Goal: Transaction & Acquisition: Book appointment/travel/reservation

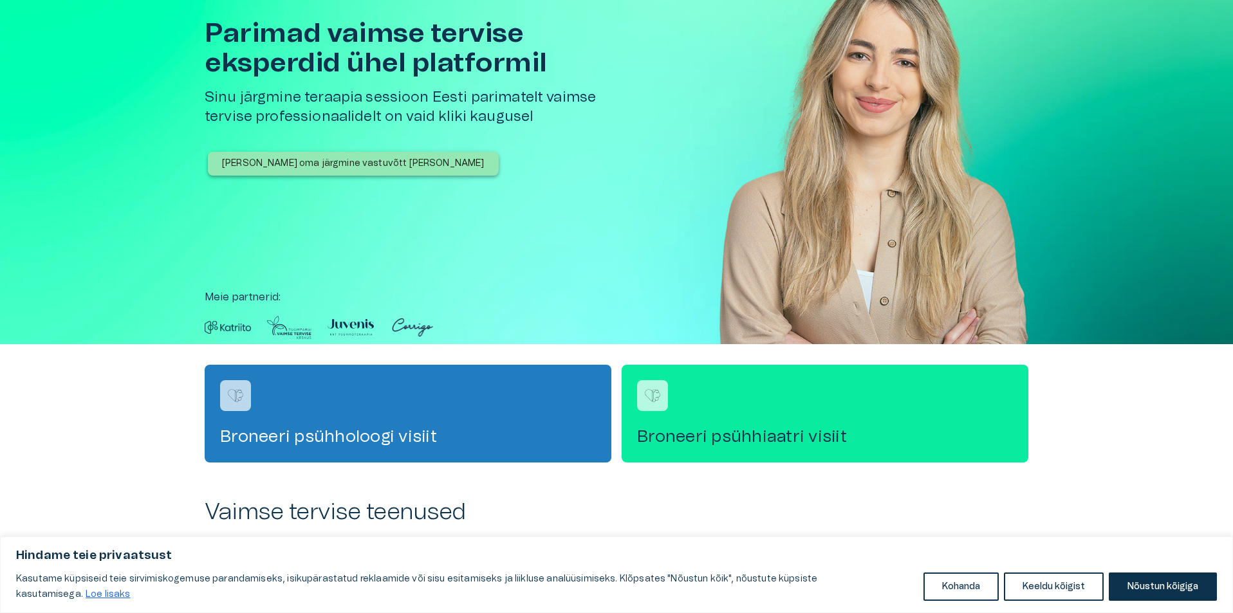
scroll to position [257, 0]
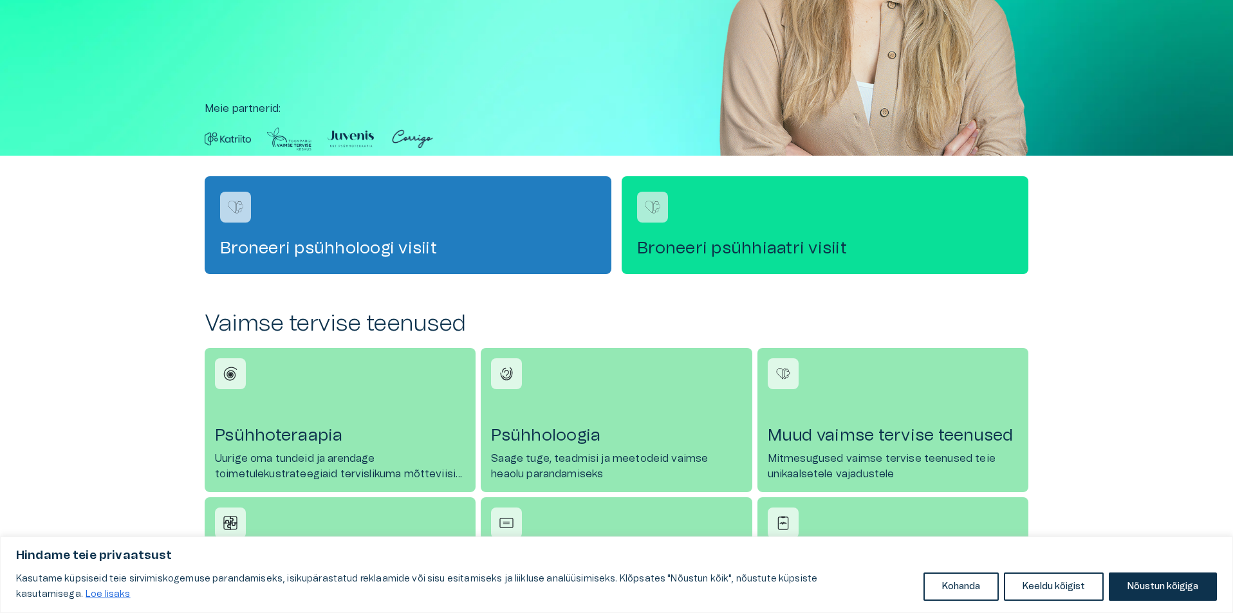
click at [729, 223] on div "Broneeri psühhiaatri visiit" at bounding box center [825, 225] width 407 height 98
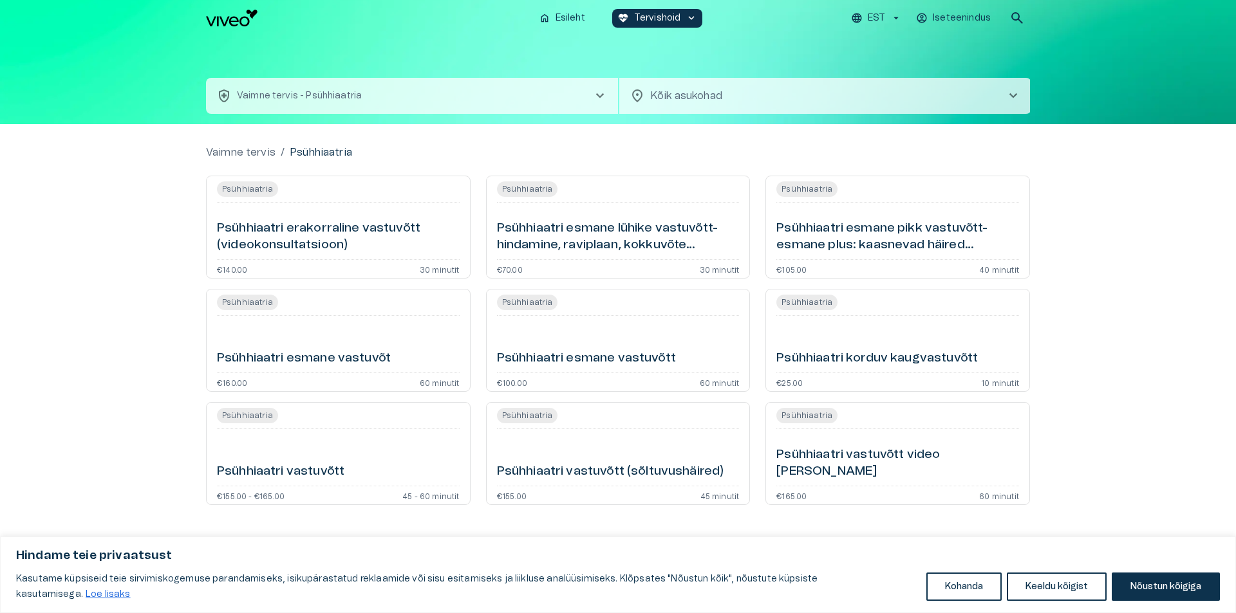
click at [566, 360] on h6 "Psühhiaatri esmane vastuvõtt" at bounding box center [586, 358] width 179 height 17
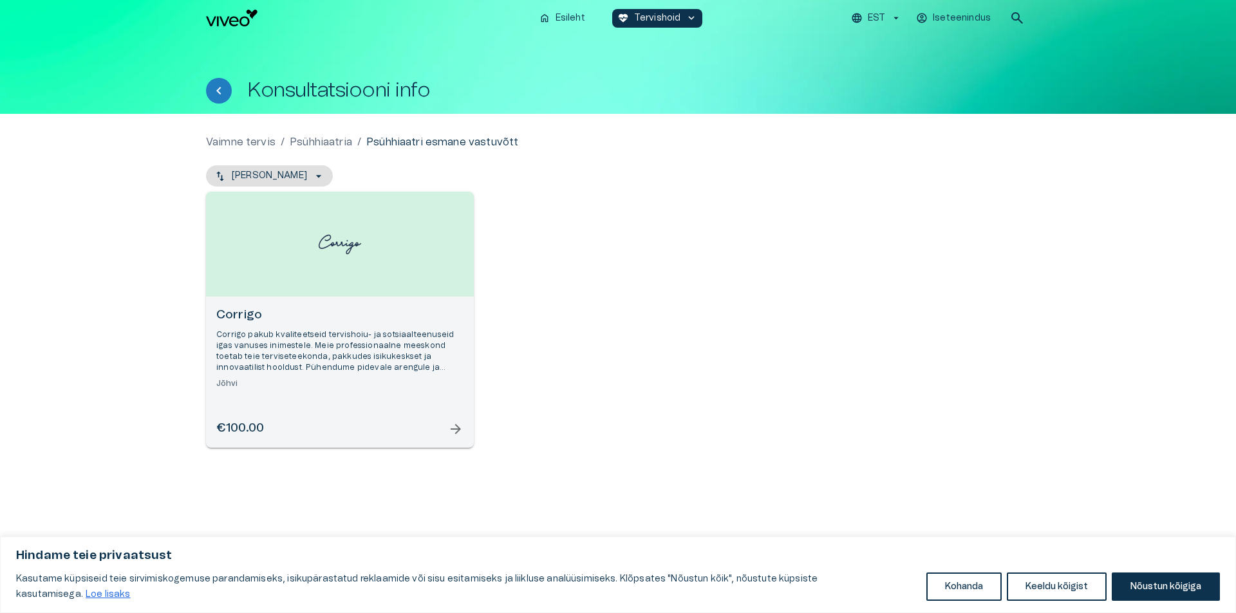
click at [335, 348] on p "Corrigo pakub kvaliteetseid tervishoiu- ja sotsiaalteenuseid igas vanuses inime…" at bounding box center [339, 352] width 247 height 44
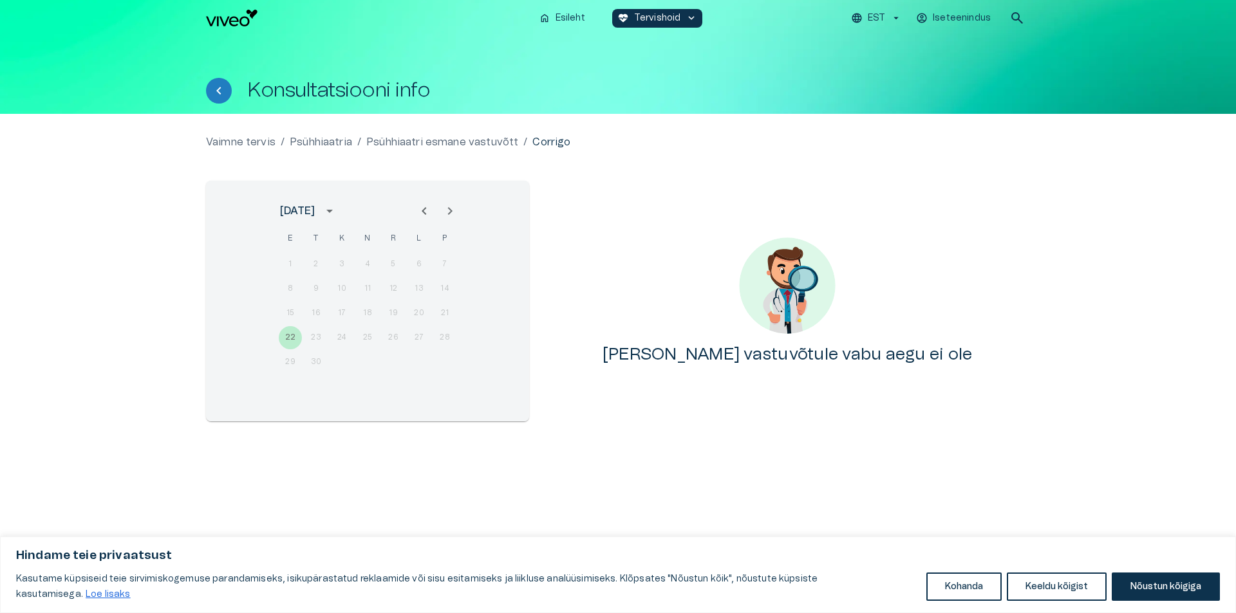
click at [447, 209] on icon "Next month" at bounding box center [449, 210] width 15 height 15
